Goal: Transaction & Acquisition: Purchase product/service

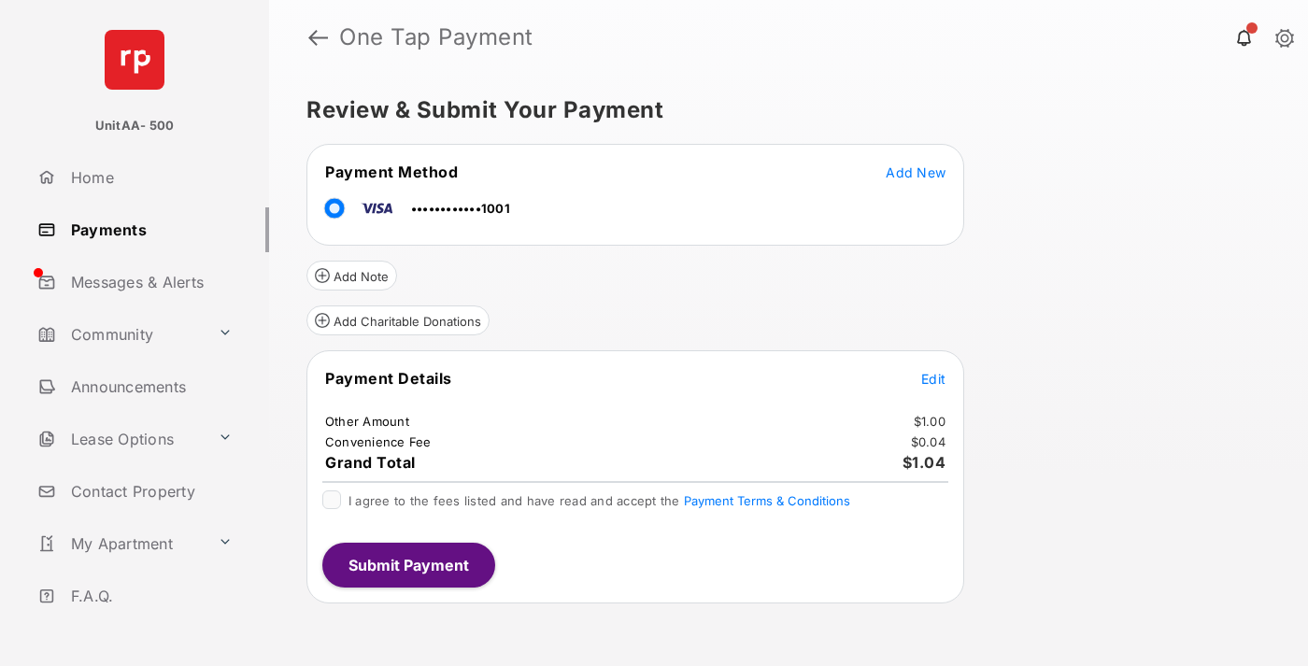
click at [407, 565] on button "Submit Payment" at bounding box center [408, 565] width 173 height 45
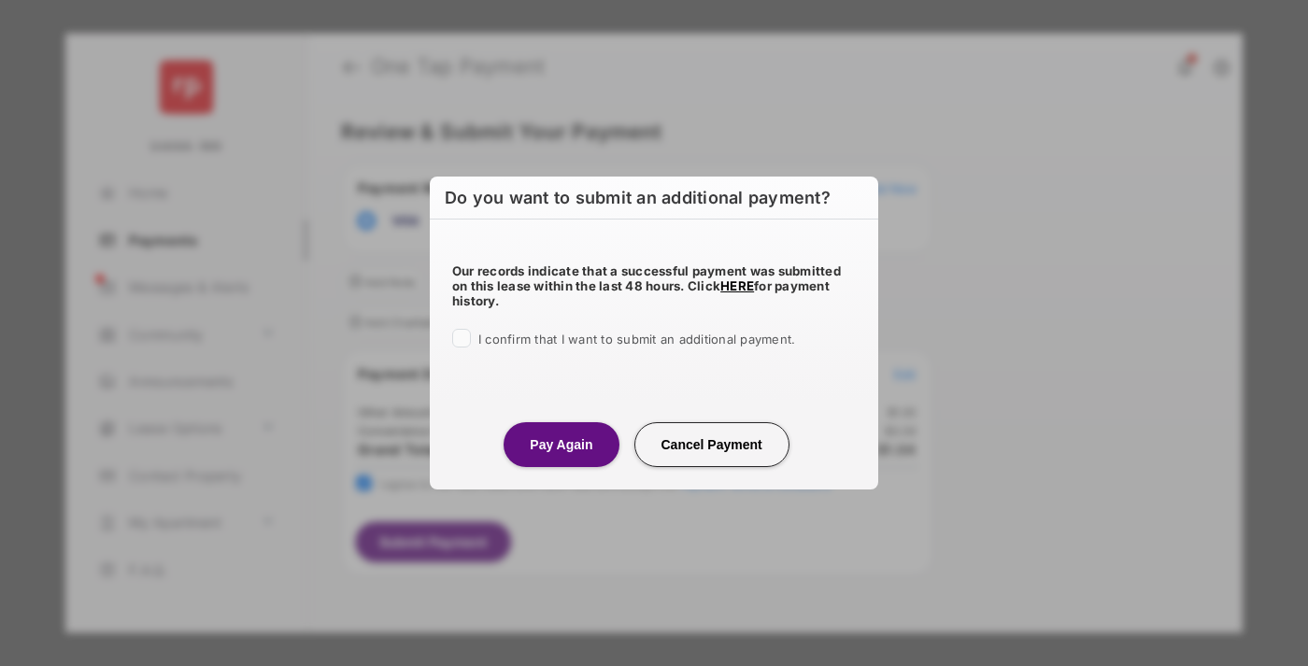
click at [561, 444] on button "Pay Again" at bounding box center [561, 444] width 115 height 45
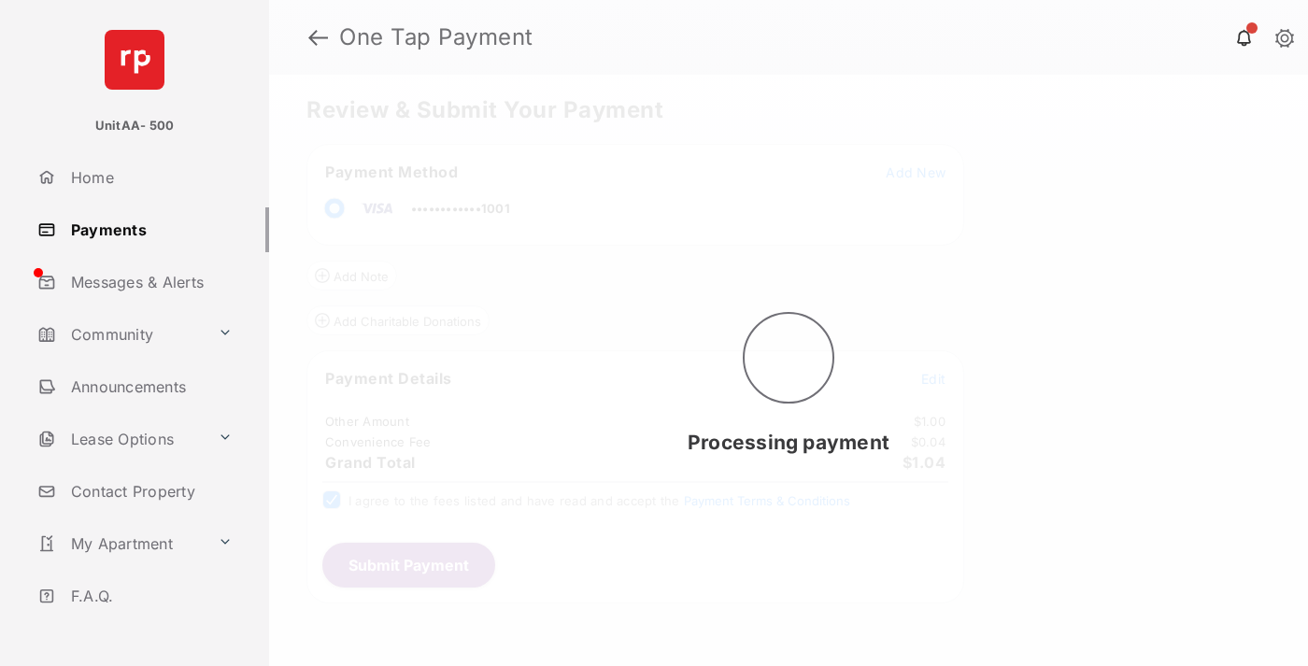
click at [146, 229] on link "Payments" at bounding box center [149, 229] width 239 height 45
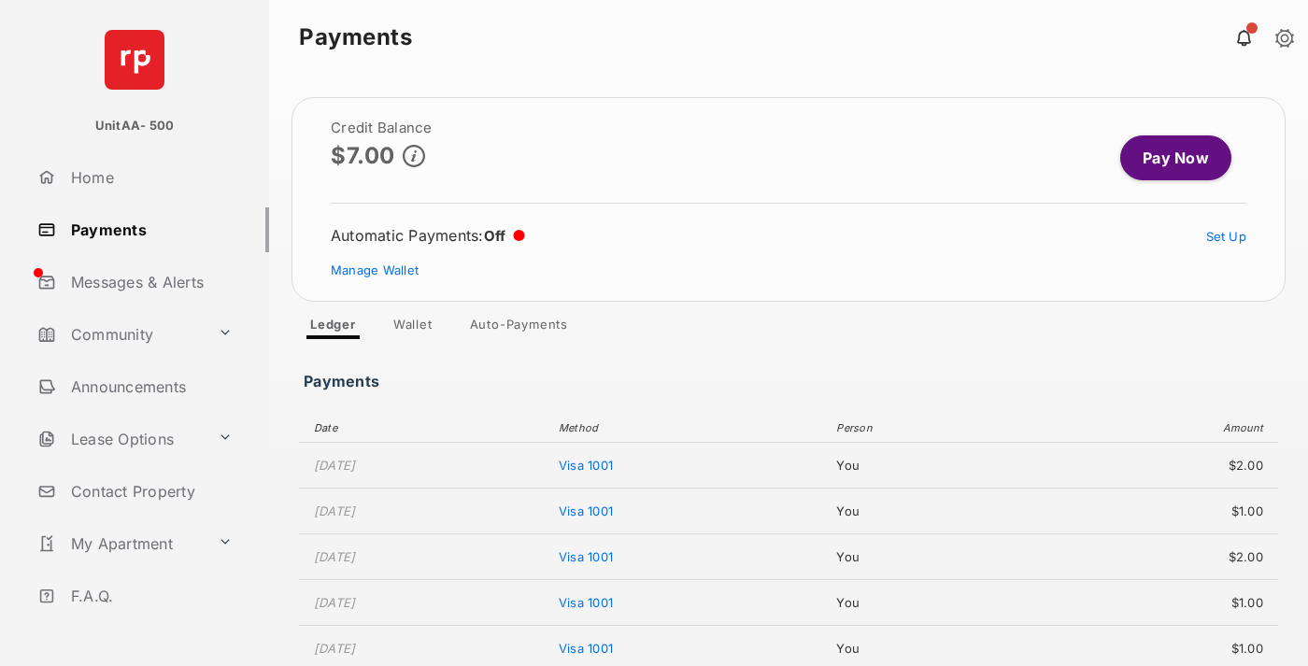
click at [1168, 158] on link "Pay Now" at bounding box center [1176, 158] width 111 height 45
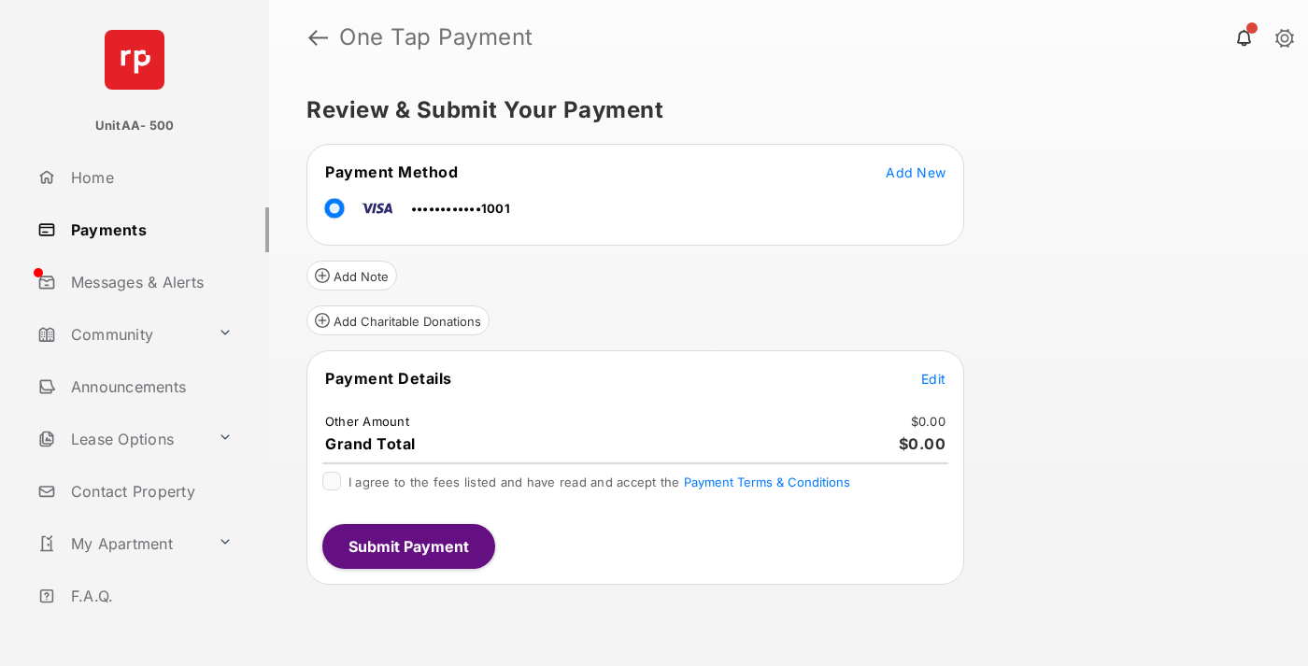
click at [934, 379] on span "Edit" at bounding box center [934, 379] width 24 height 16
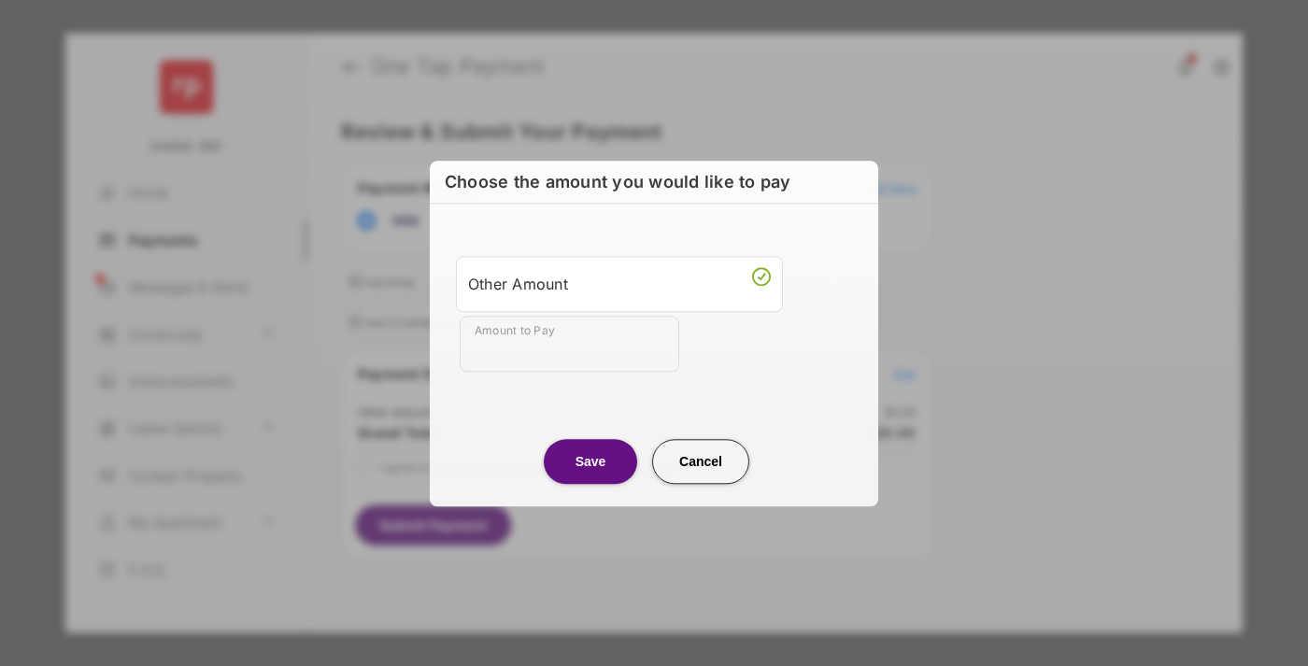
click at [620, 283] on div "Other Amount" at bounding box center [619, 284] width 303 height 32
type input "**"
click at [591, 461] on button "Save" at bounding box center [590, 461] width 93 height 45
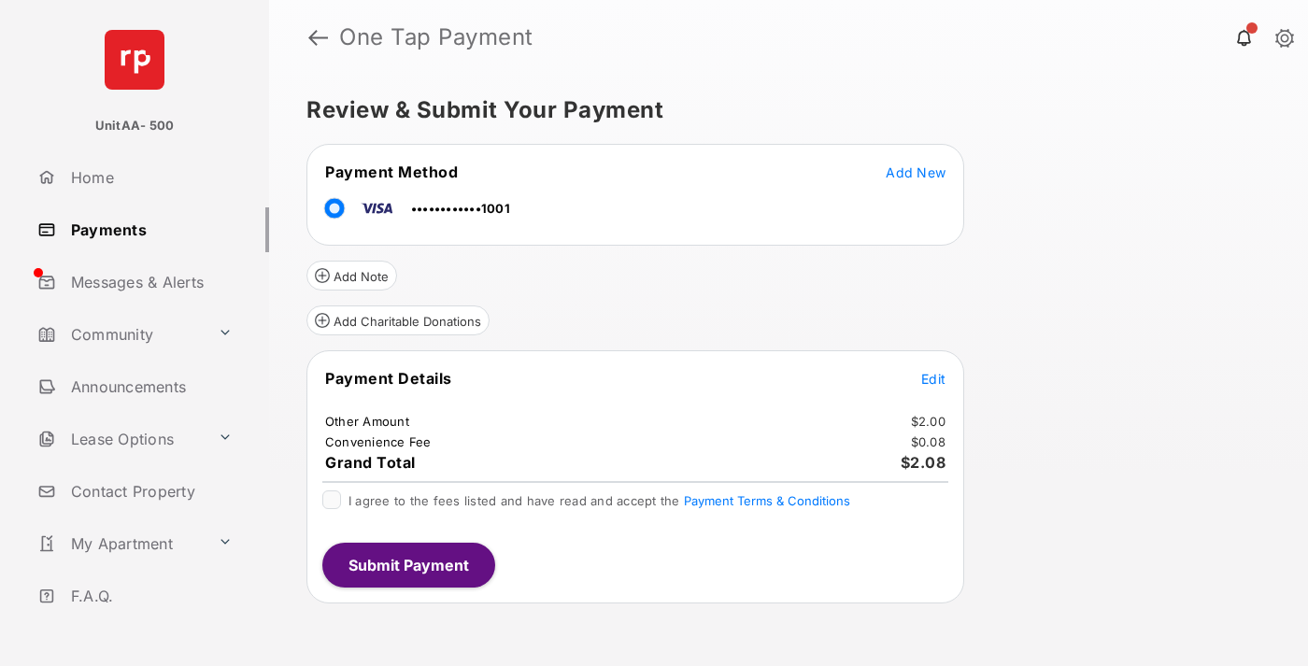
click at [407, 565] on button "Submit Payment" at bounding box center [408, 565] width 173 height 45
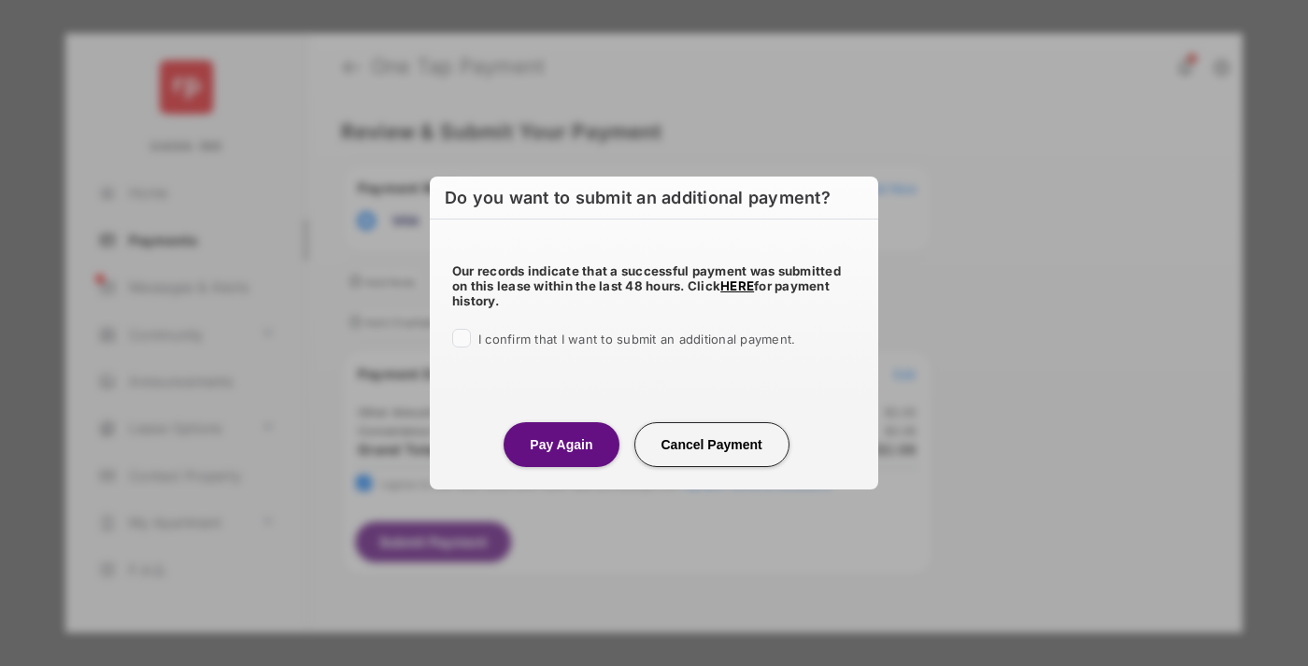
click at [561, 444] on button "Pay Again" at bounding box center [561, 444] width 115 height 45
